Goal: Transaction & Acquisition: Purchase product/service

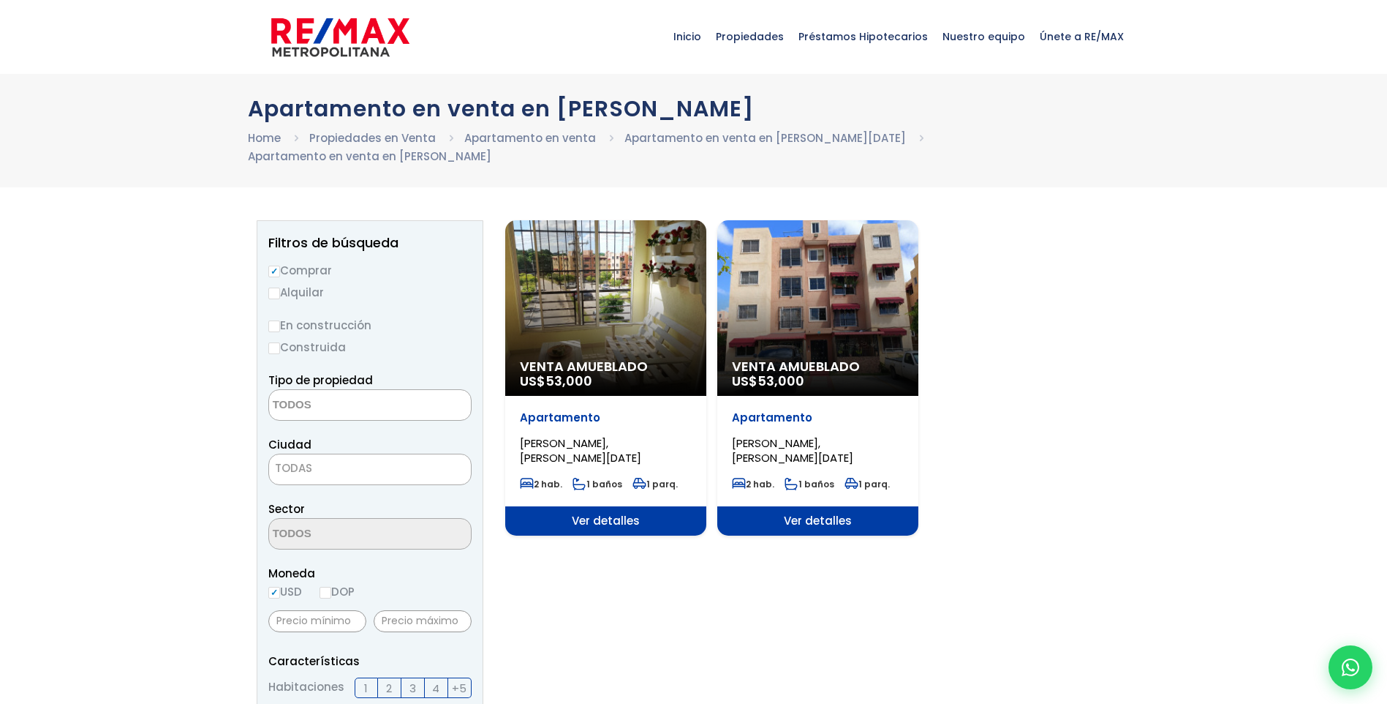
select select
click at [604, 312] on div "Venta Amueblado US$ 53,000" at bounding box center [605, 308] width 201 height 176
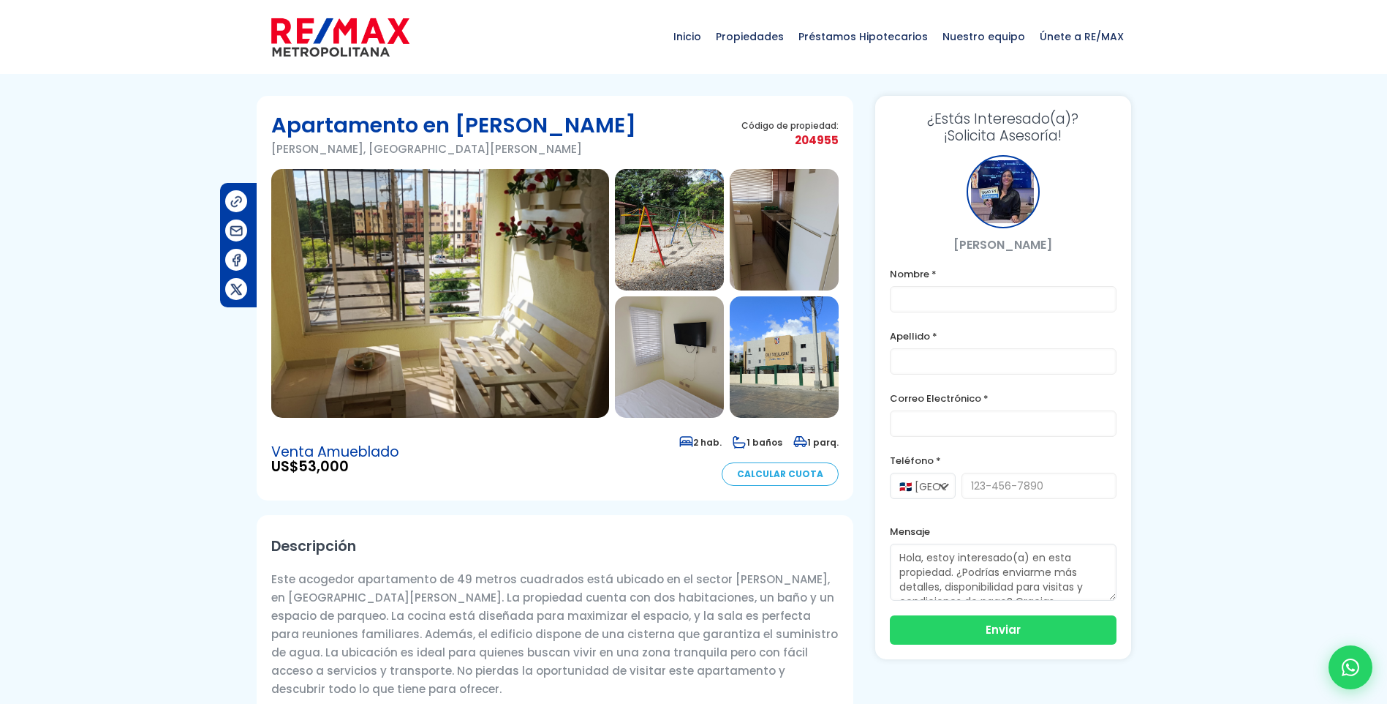
click at [772, 244] on img at bounding box center [784, 229] width 109 height 121
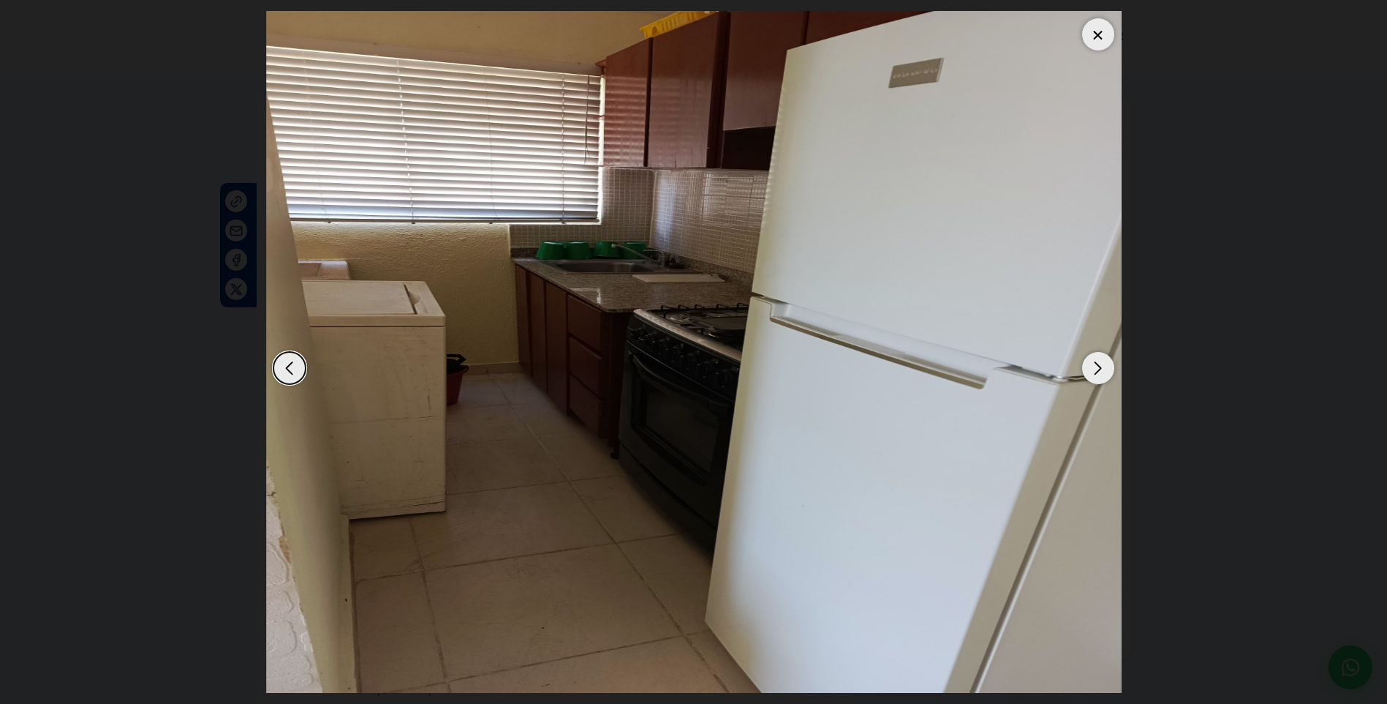
click at [1100, 369] on div "Next slide" at bounding box center [1098, 368] width 32 height 32
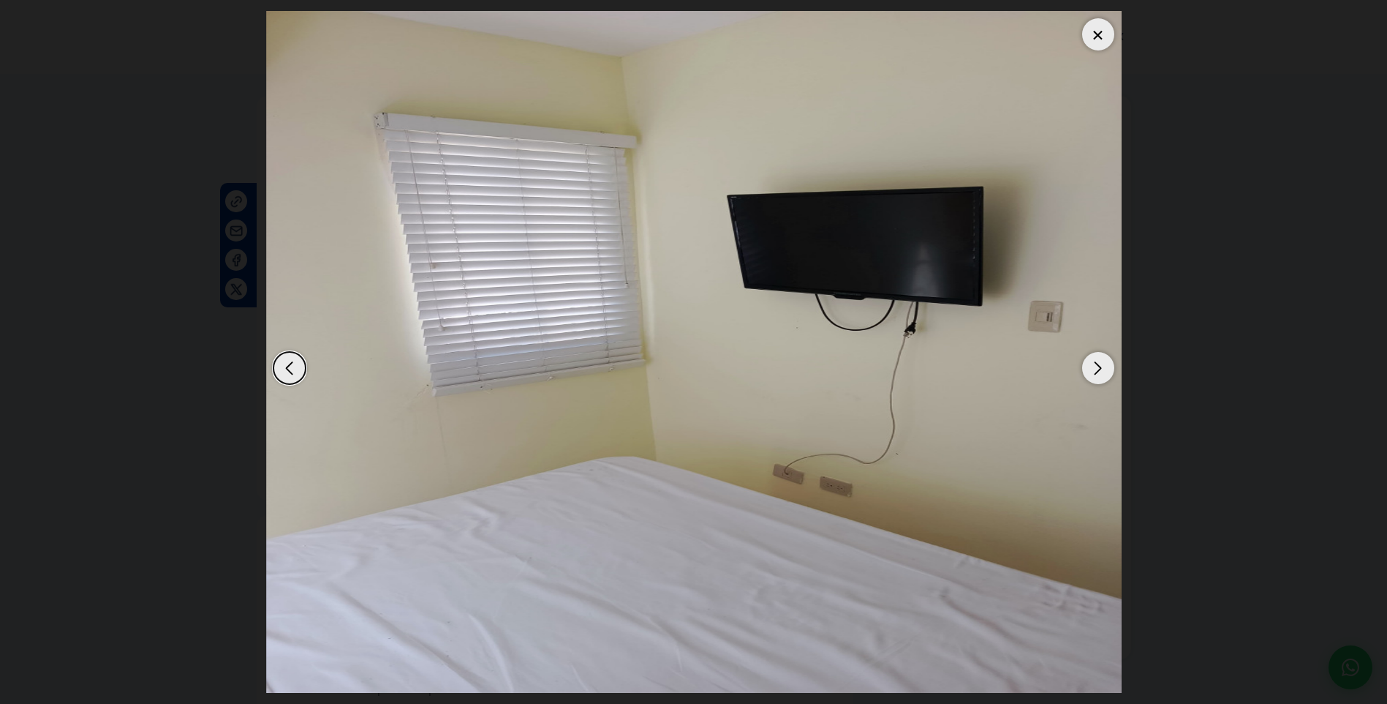
click at [1100, 369] on div "Next slide" at bounding box center [1098, 368] width 32 height 32
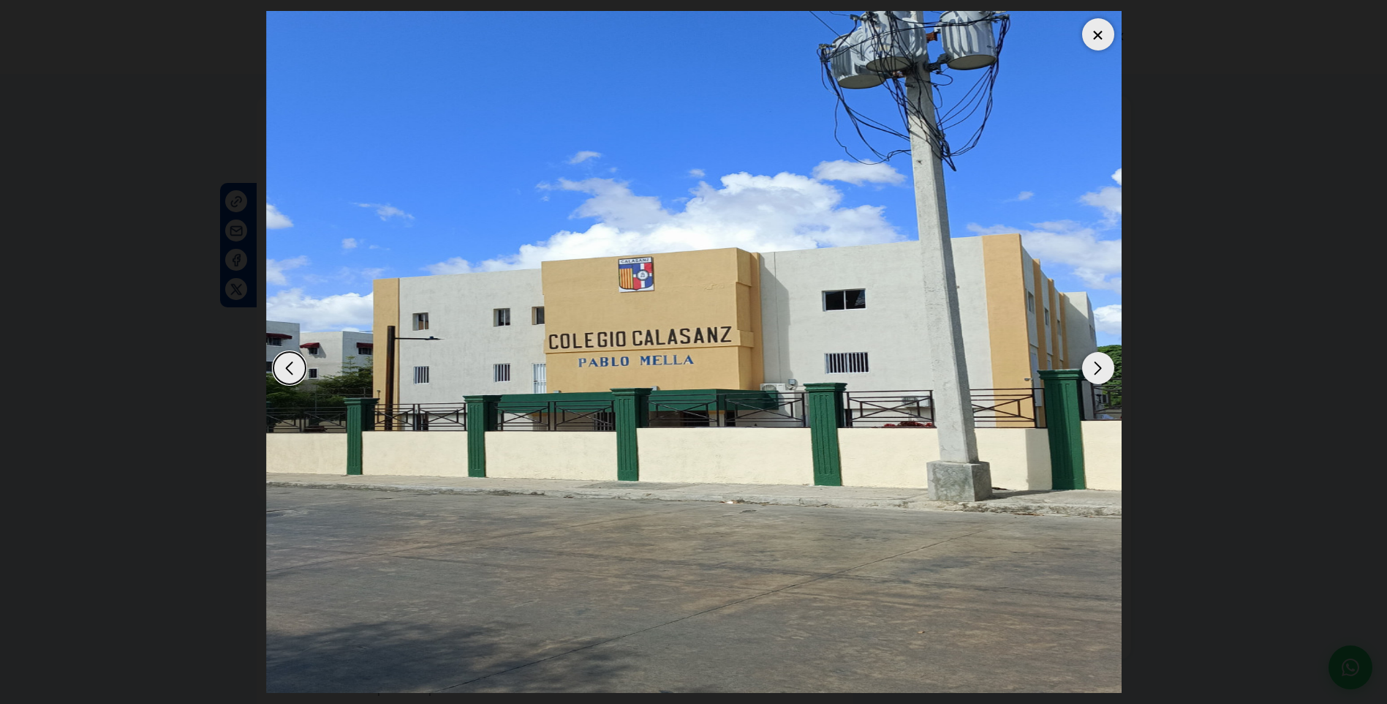
click at [1100, 369] on div "Next slide" at bounding box center [1098, 368] width 32 height 32
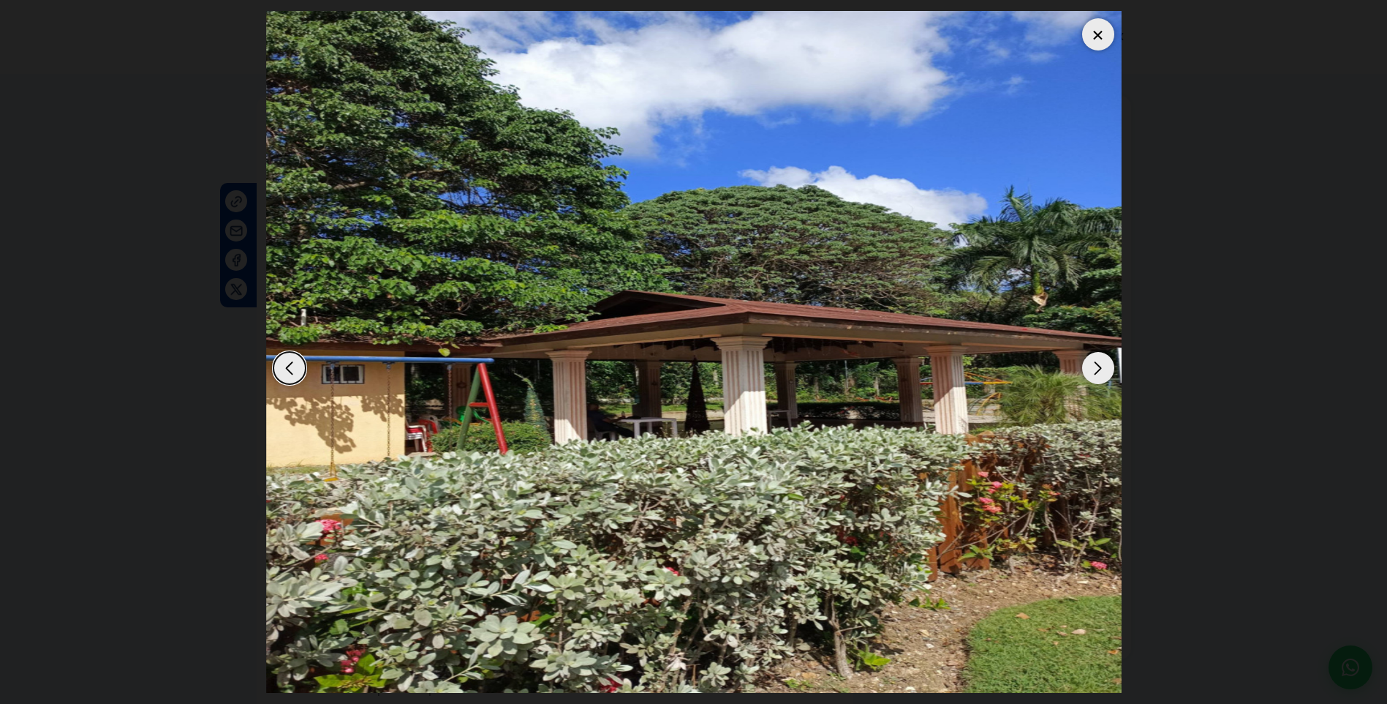
click at [1100, 369] on div "Next slide" at bounding box center [1098, 368] width 32 height 32
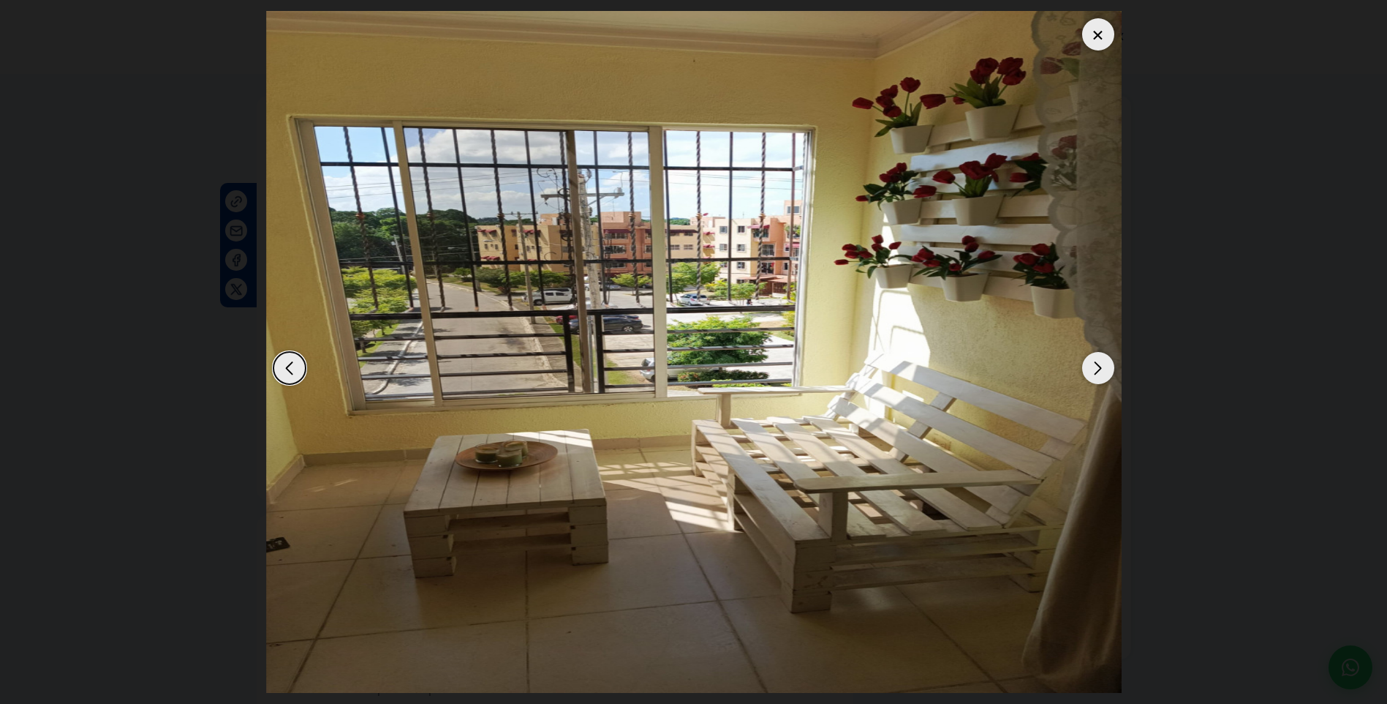
click at [1100, 369] on div "Next slide" at bounding box center [1098, 368] width 32 height 32
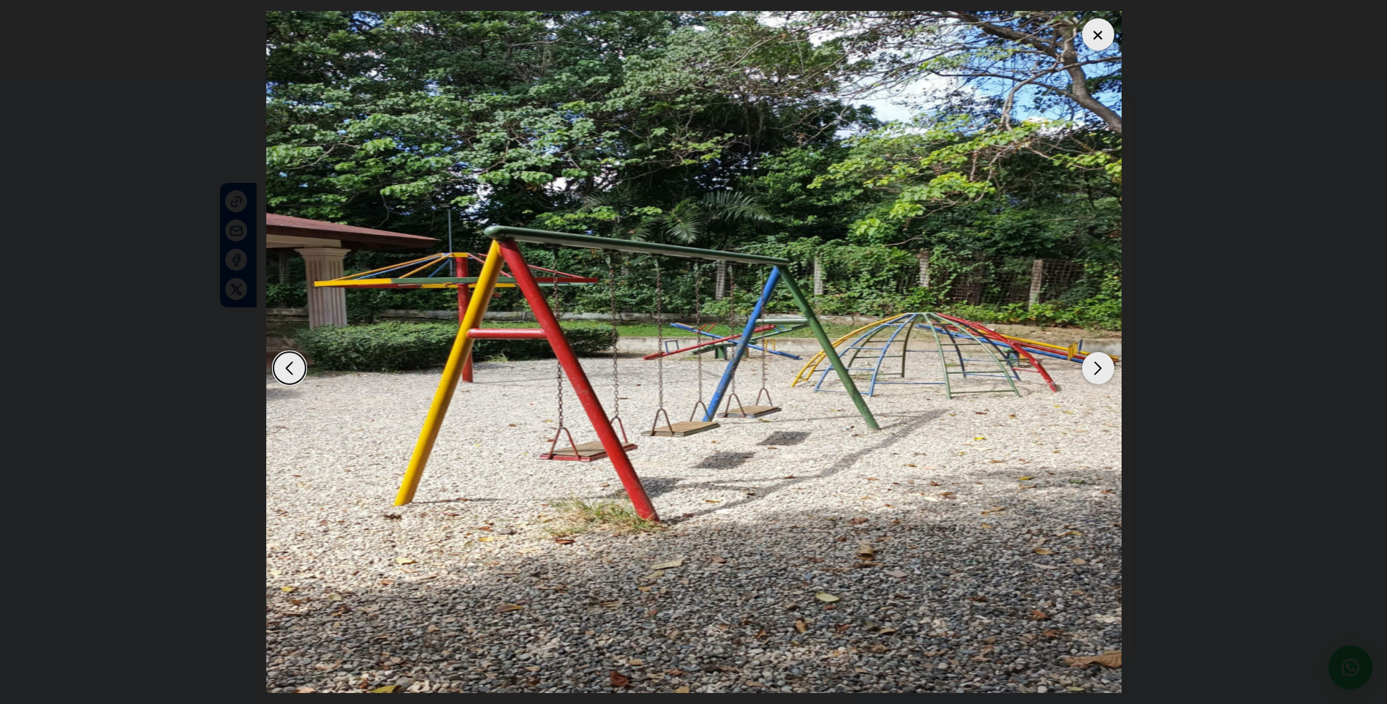
click at [1100, 369] on div "Next slide" at bounding box center [1098, 368] width 32 height 32
